Goal: Check status: Check status

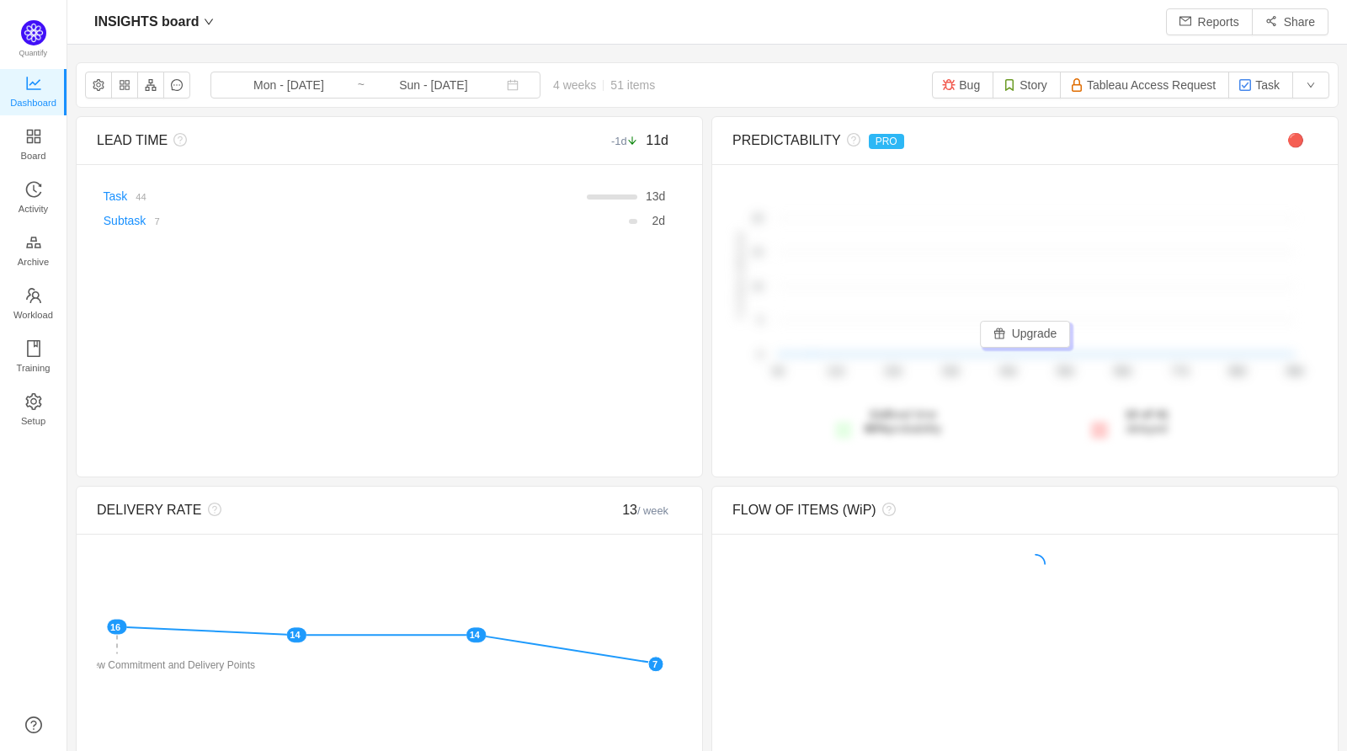
scroll to position [725, 1241]
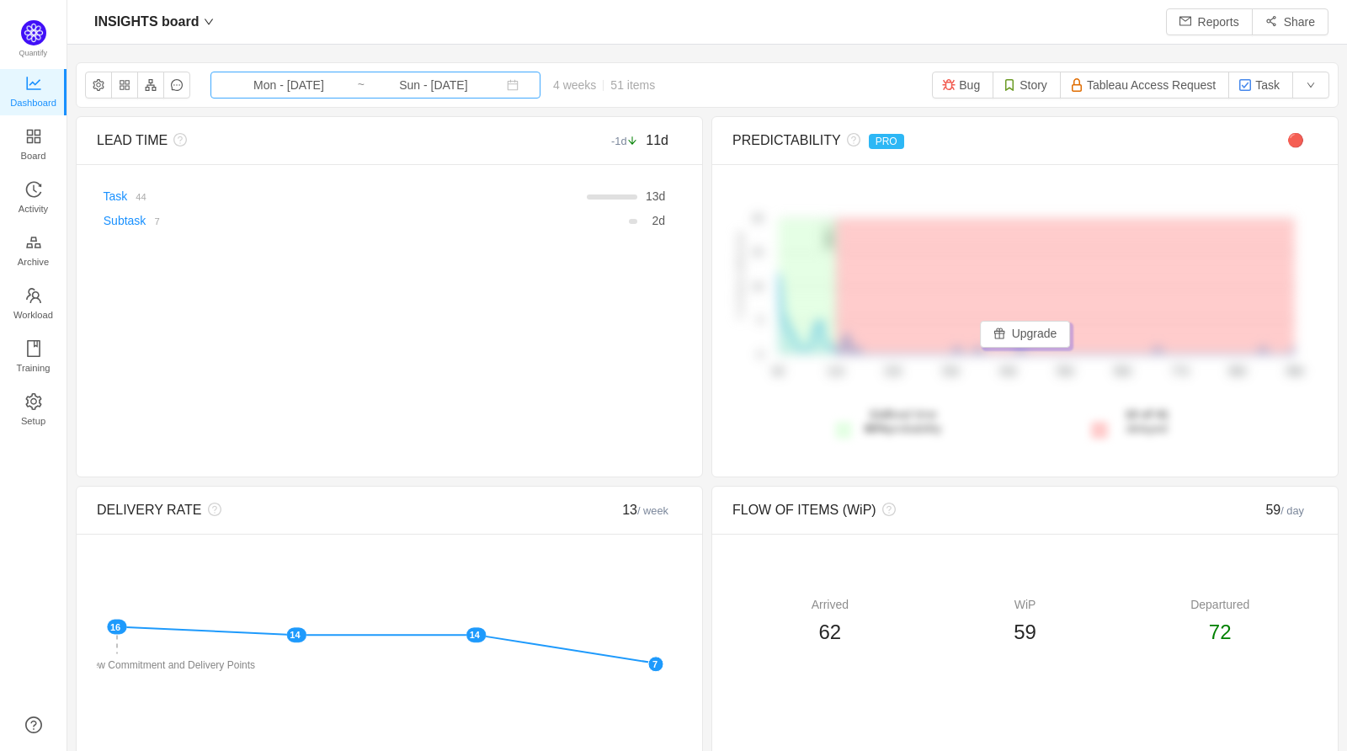
click at [262, 84] on input "Mon - [DATE]" at bounding box center [289, 85] width 136 height 19
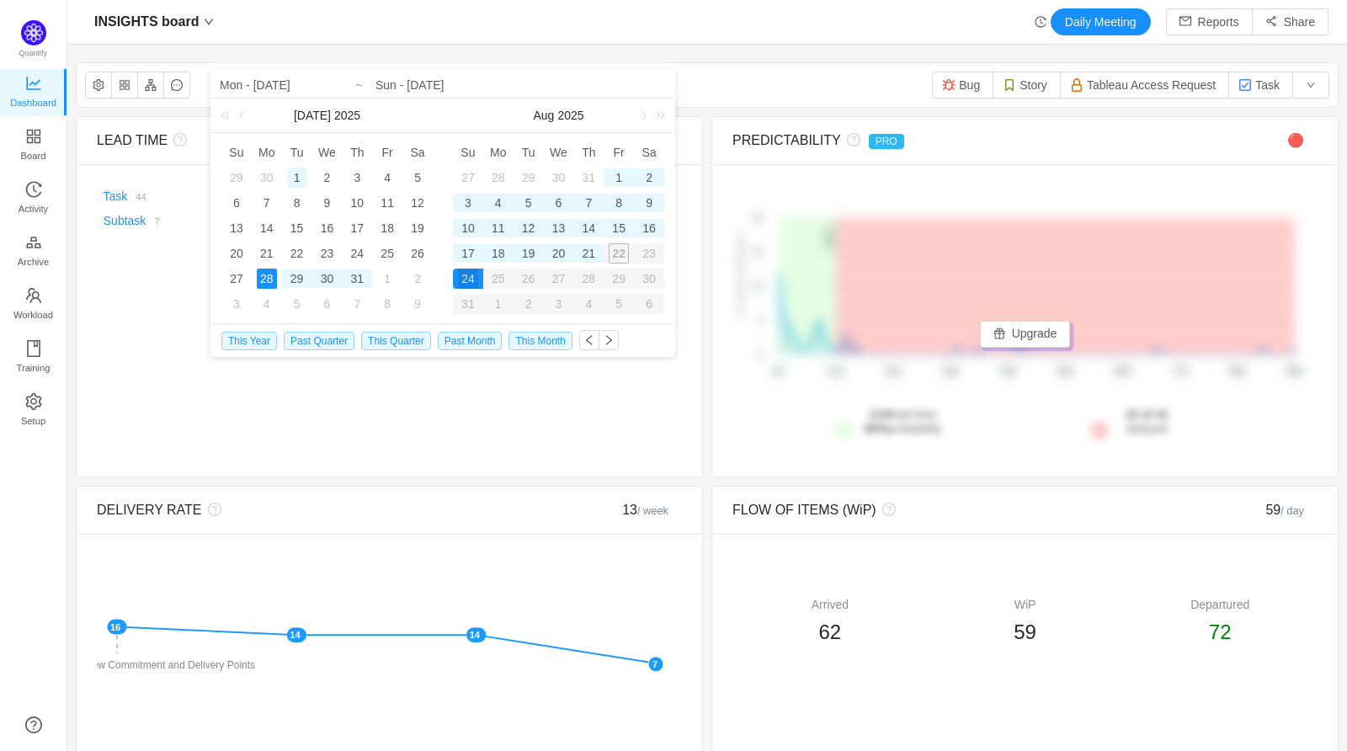
click at [297, 175] on div "1" at bounding box center [297, 177] width 20 height 20
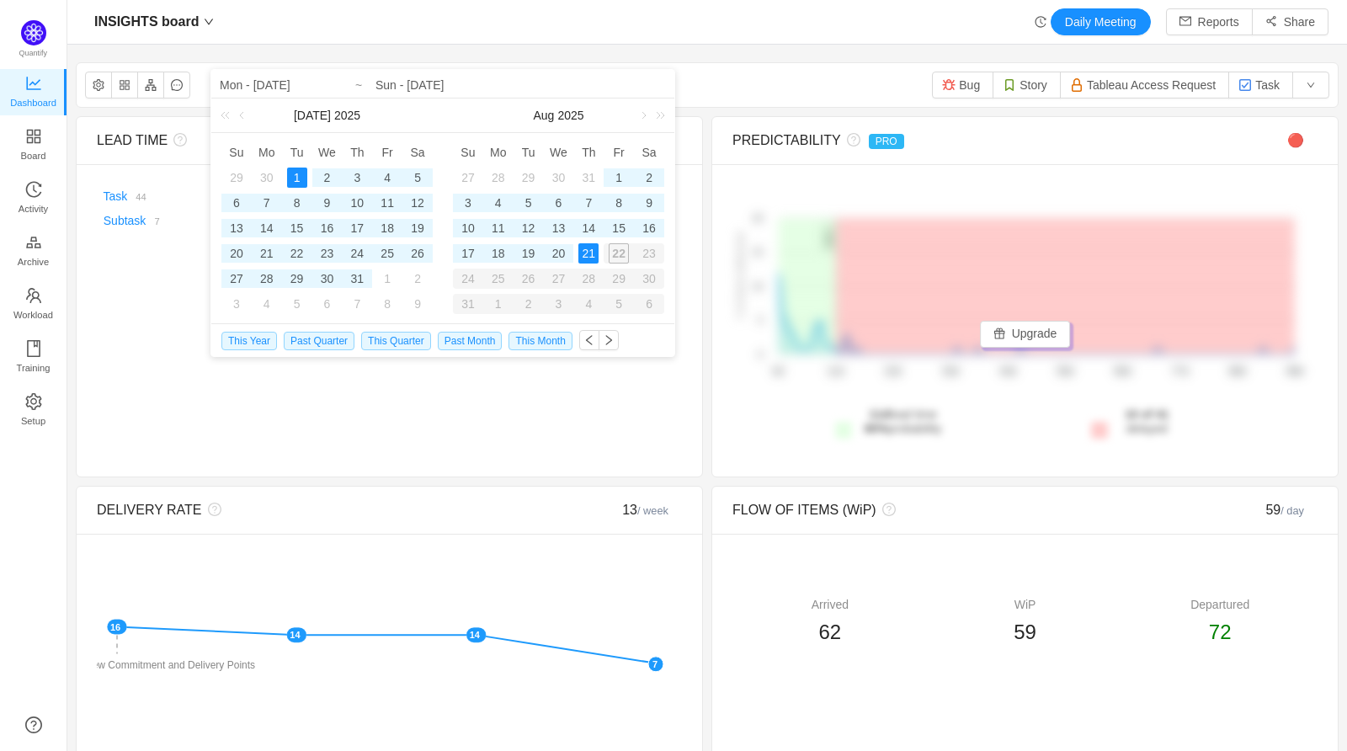
click at [590, 254] on div "21" at bounding box center [588, 253] width 20 height 20
type input "Tue - [DATE]"
type input "Thu - [DATE]"
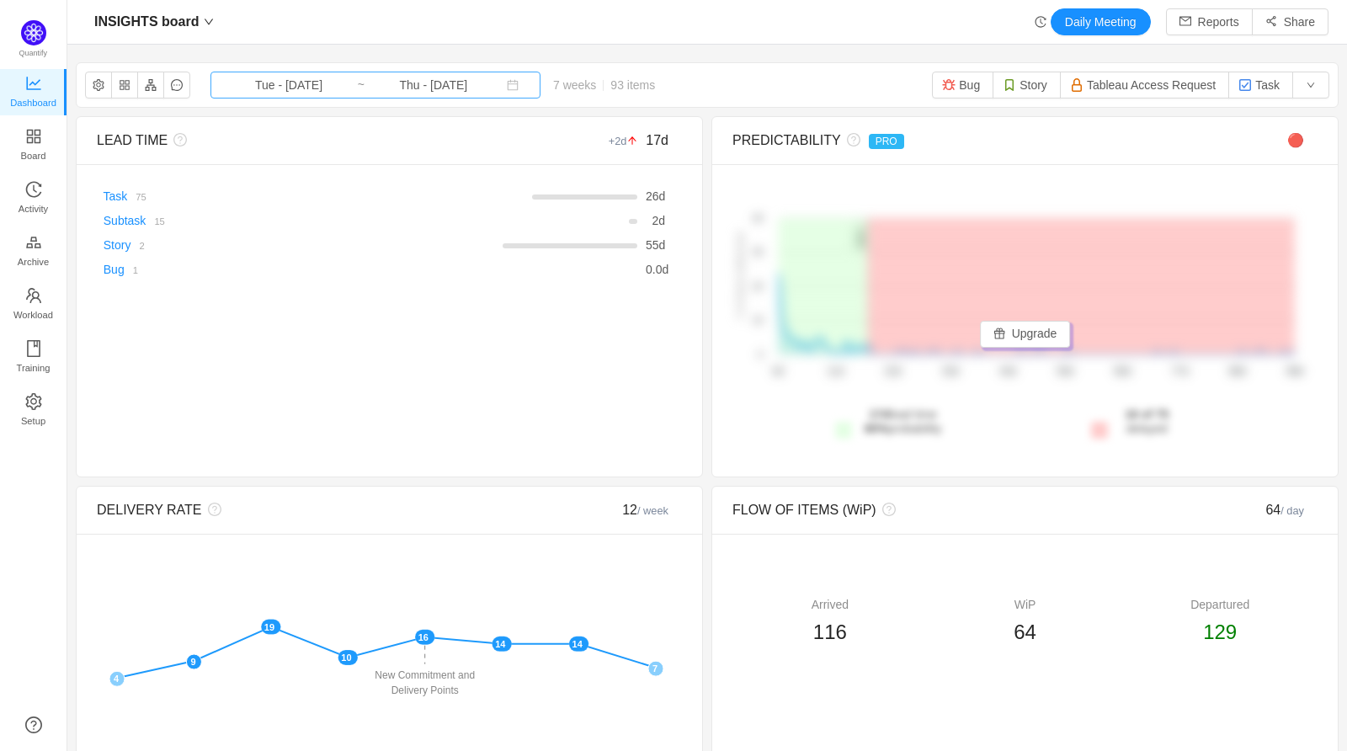
click at [385, 79] on input "Thu - [DATE]" at bounding box center [433, 85] width 136 height 19
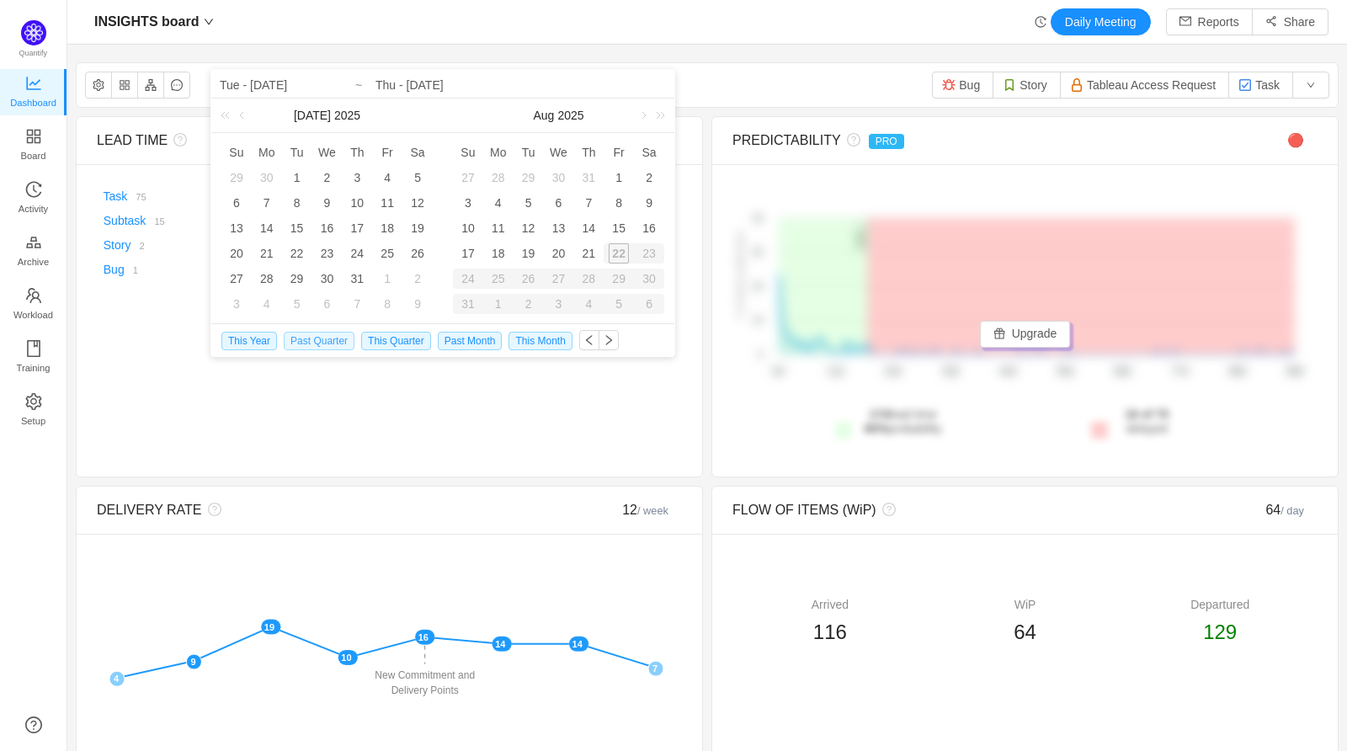
click at [311, 334] on span "Past Quarter" at bounding box center [319, 341] width 71 height 19
type input "Tue - [DATE]"
type input "Mon - [DATE]"
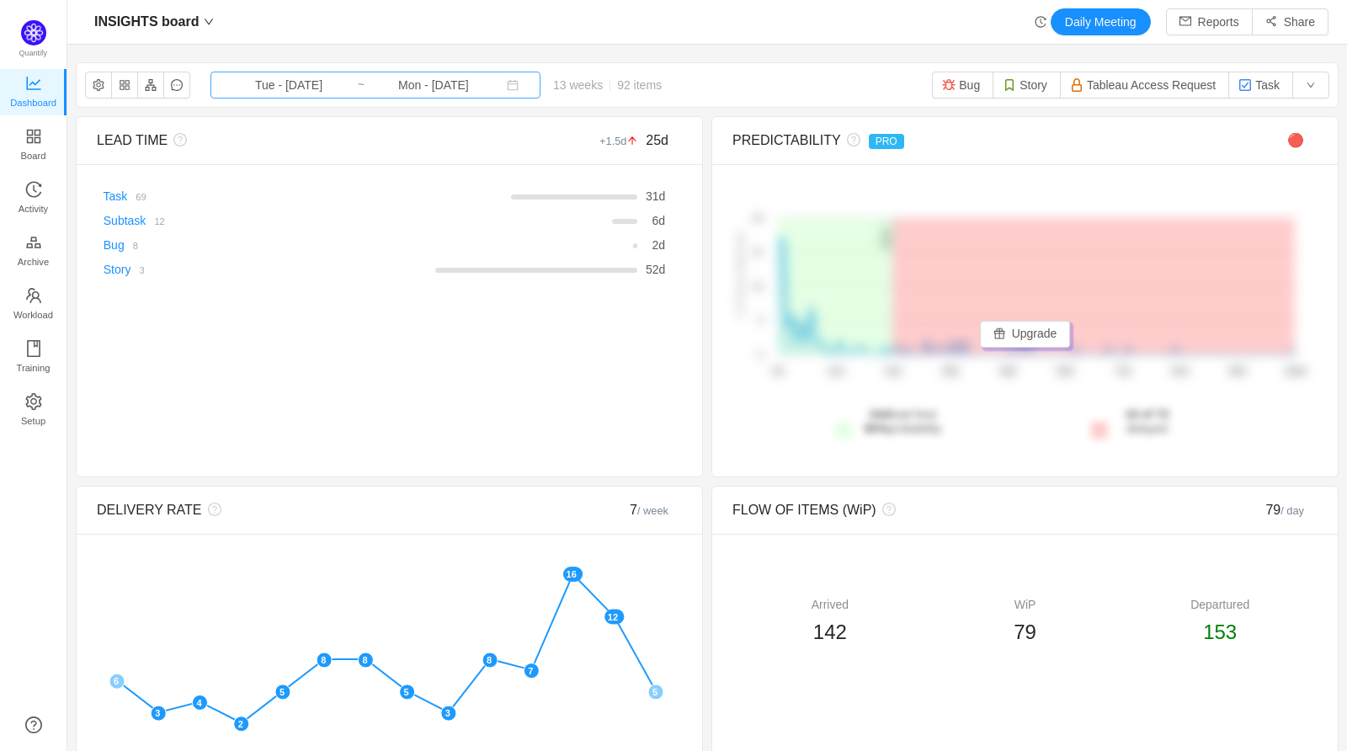
click at [365, 83] on input "Mon - [DATE]" at bounding box center [433, 85] width 136 height 19
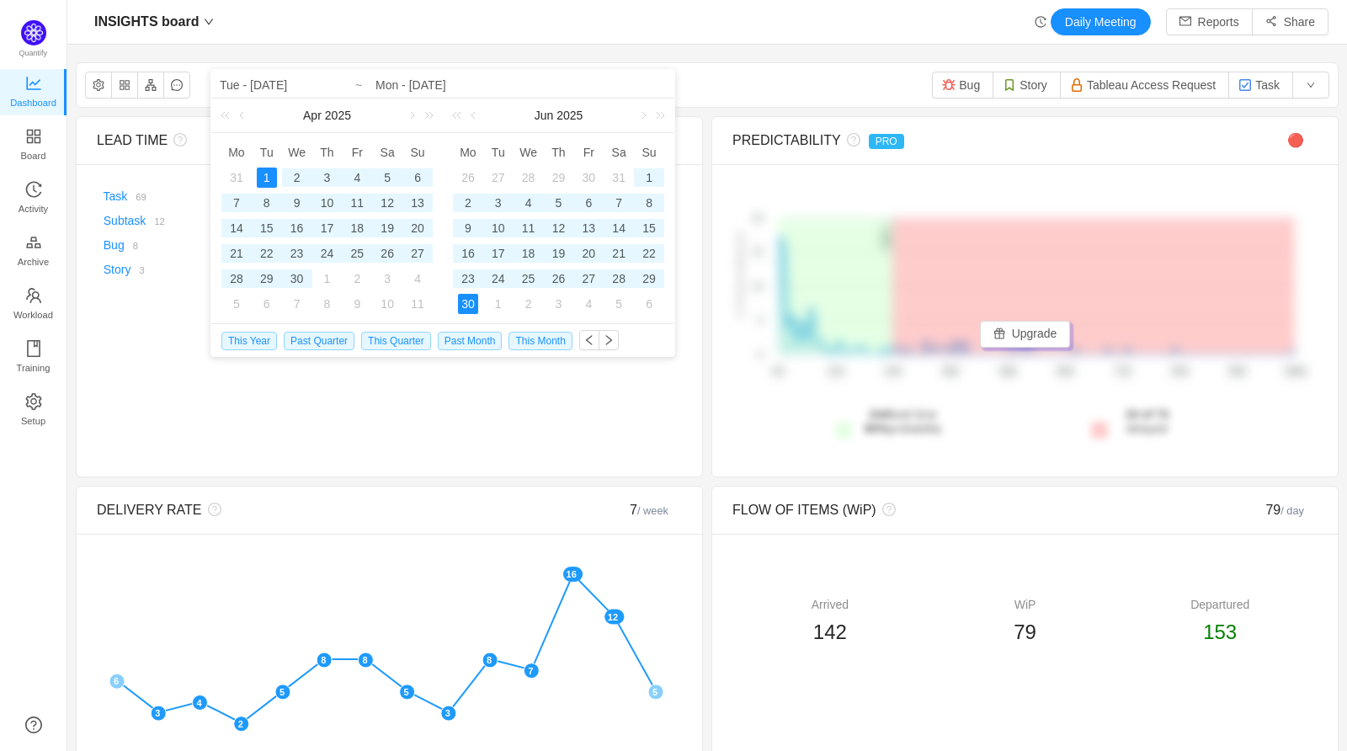
click at [702, 56] on section "INSIGHTS board Tue - [DATE] ~ Mon - [DATE] 13 weeks 92 items Bug Story Tableau …" at bounding box center [706, 675] width 1279 height 1242
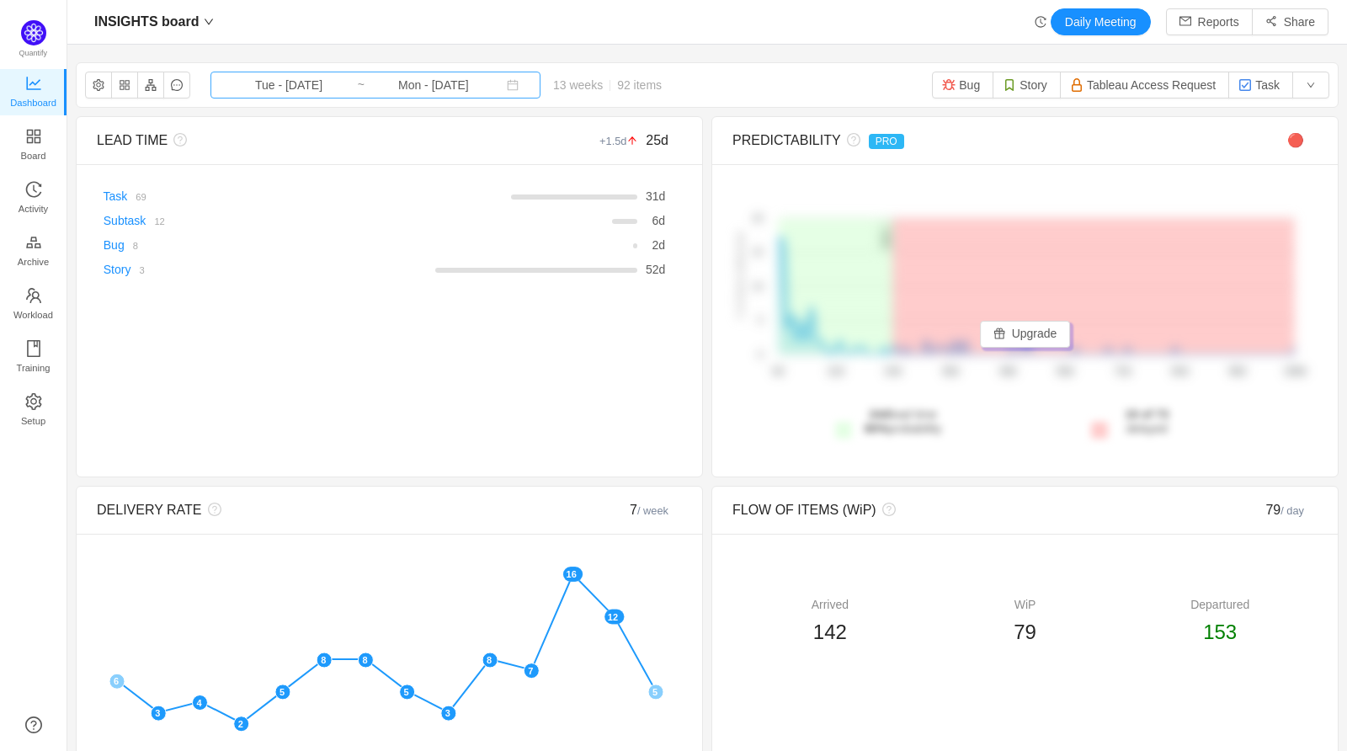
click at [411, 88] on input "Mon - [DATE]" at bounding box center [433, 85] width 136 height 19
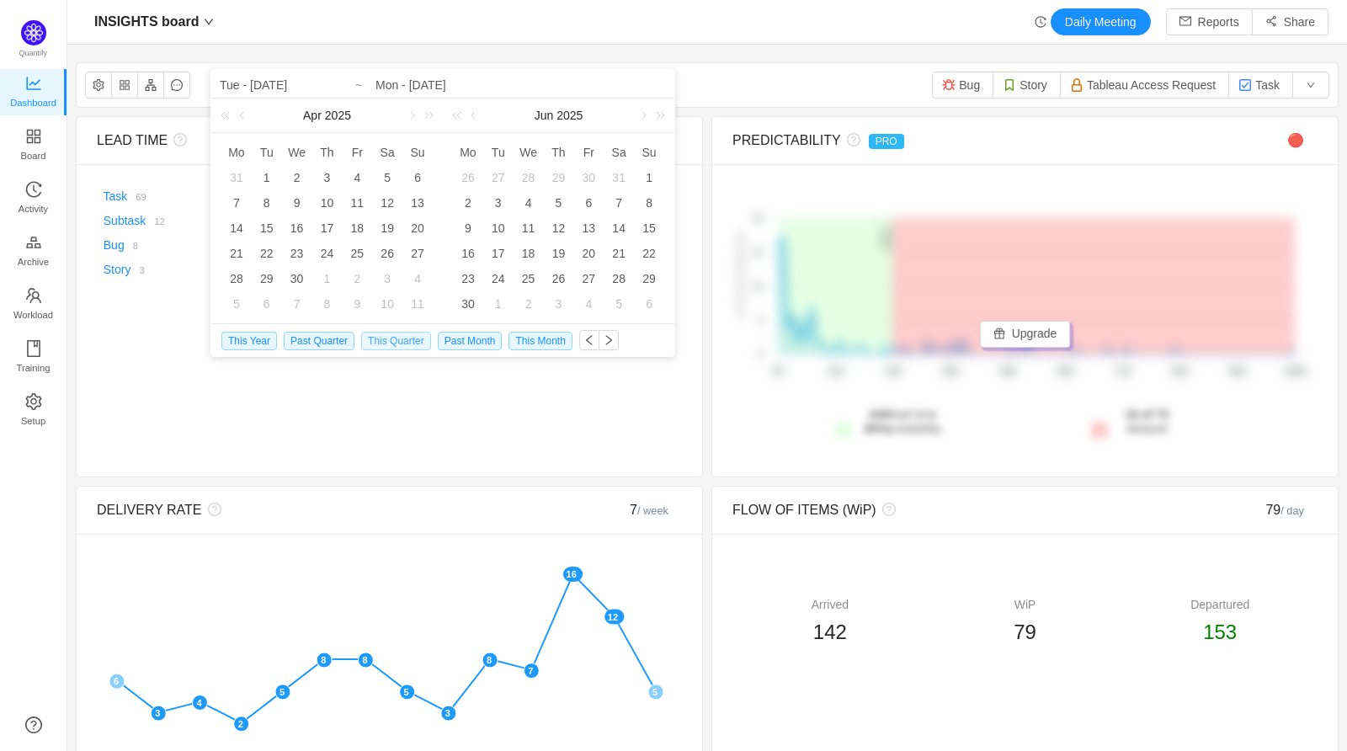
click at [401, 340] on span "This Quarter" at bounding box center [396, 341] width 70 height 19
type input "Tue - [DATE]"
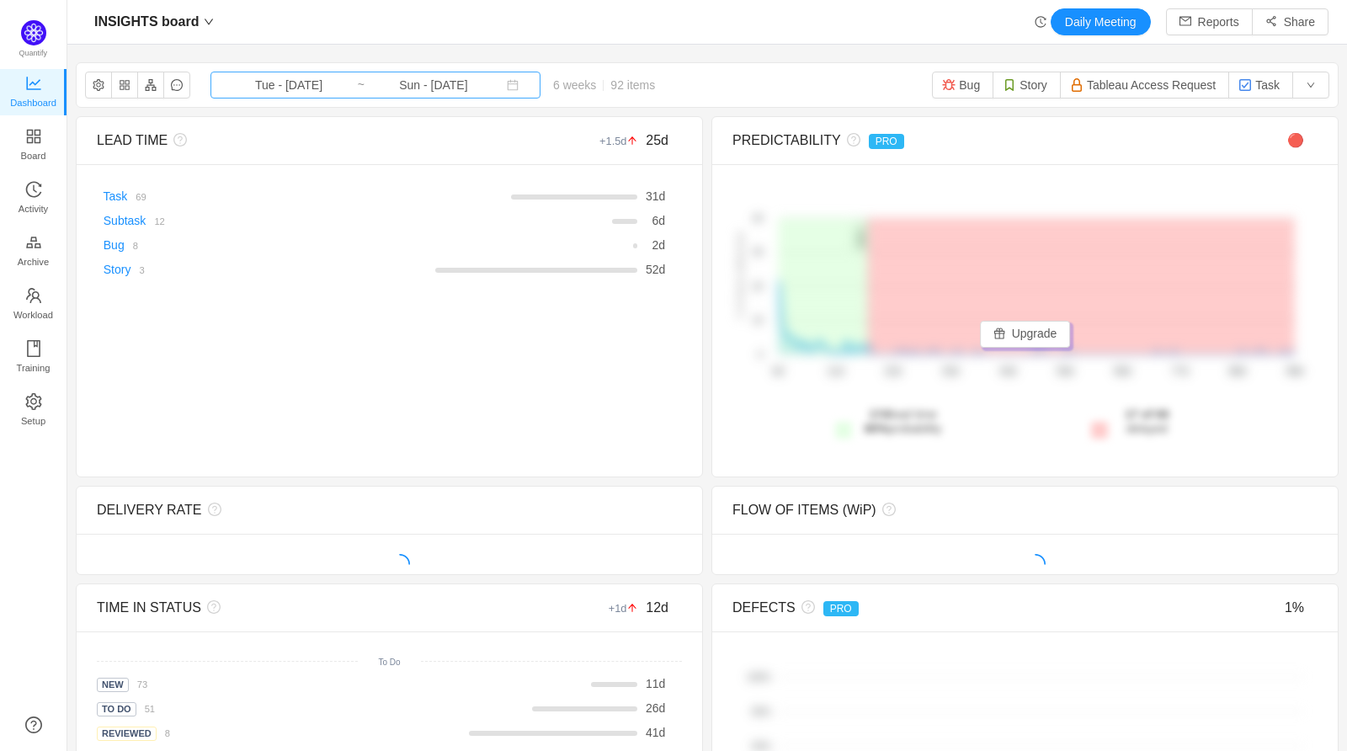
click at [458, 87] on input "Sun - [DATE]" at bounding box center [433, 85] width 136 height 19
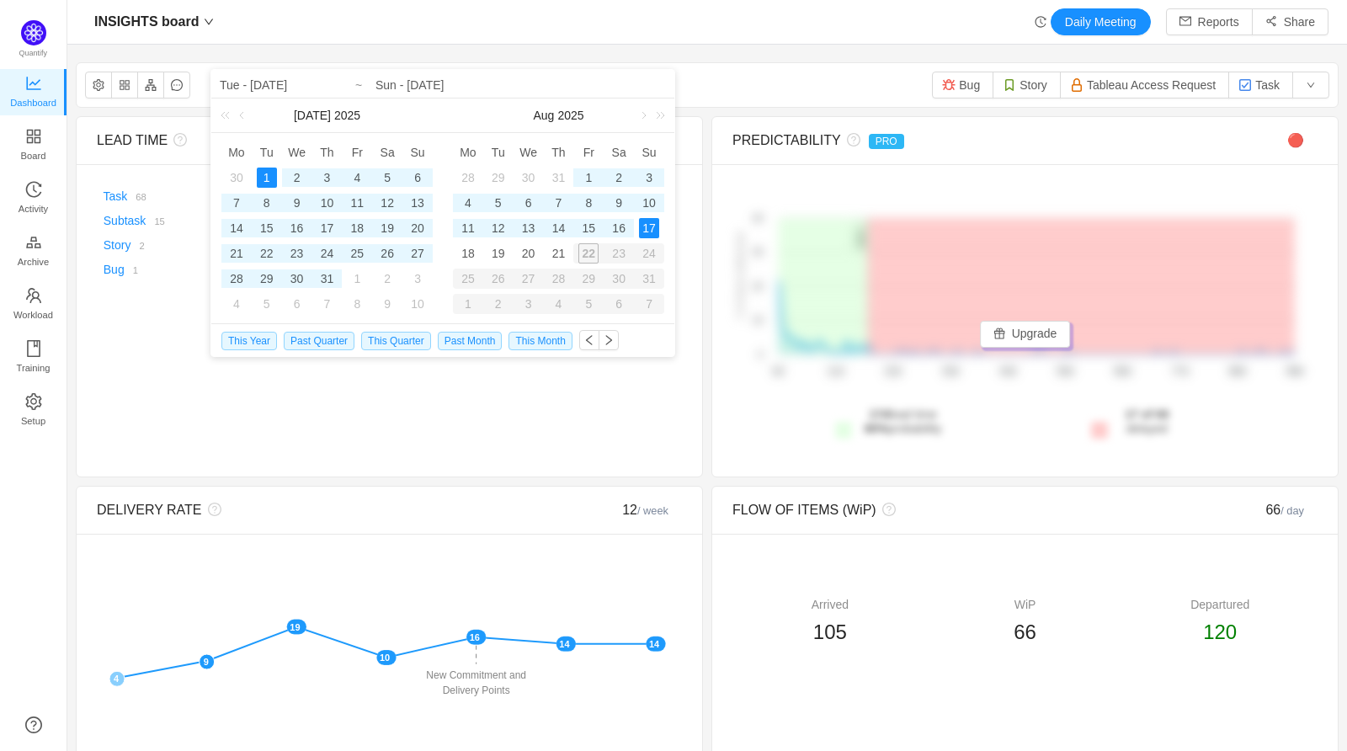
click at [268, 171] on div "1" at bounding box center [267, 177] width 20 height 20
click at [558, 248] on div "21" at bounding box center [558, 253] width 20 height 20
type input "Thu - [DATE]"
